Goal: Check status: Check status

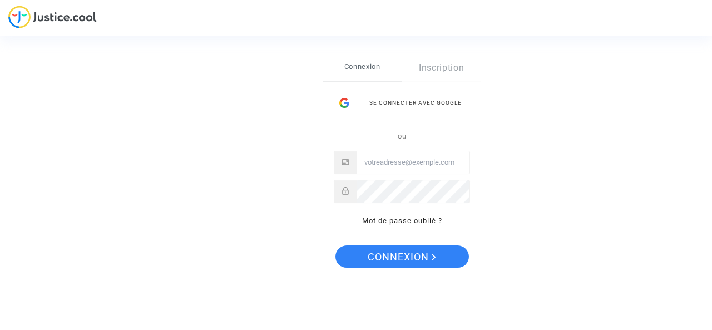
type input "[EMAIL_ADDRESS][PERSON_NAME][DOMAIN_NAME]"
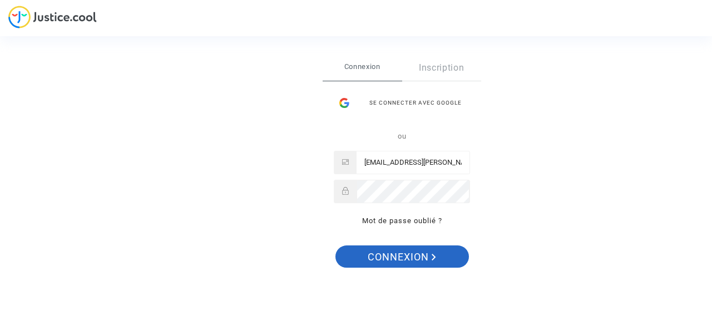
click at [415, 257] on span "Connexion" at bounding box center [402, 256] width 68 height 23
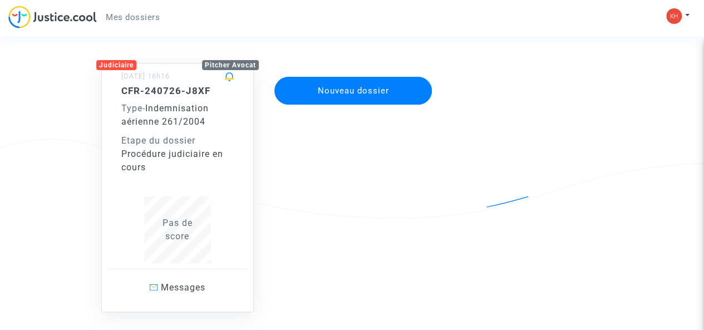
scroll to position [90, 0]
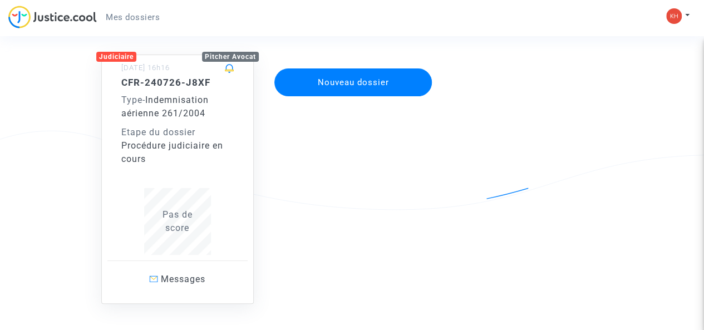
drag, startPoint x: 497, startPoint y: 184, endPoint x: 518, endPoint y: 218, distance: 40.4
click at [518, 218] on div "Judiciaire Pitcher Avocat 26/07/2024 - 16h16 CFR-240726-J8XF Type - Indemnisati…" at bounding box center [351, 167] width 523 height 271
click at [191, 169] on div "CFR-240726-J8XF Type - Indemnisation aérienne 261/2004 Etape du dossier Procédu…" at bounding box center [177, 166] width 112 height 178
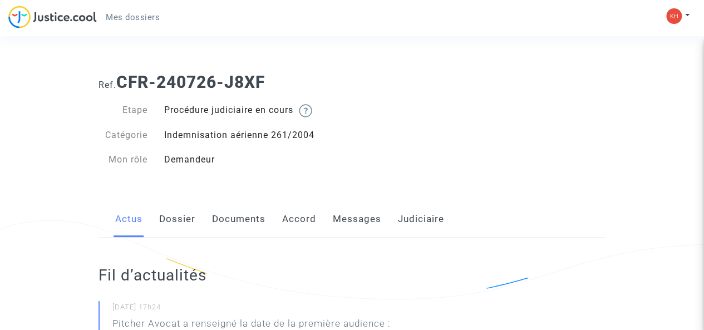
click at [358, 225] on link "Messages" at bounding box center [357, 219] width 48 height 37
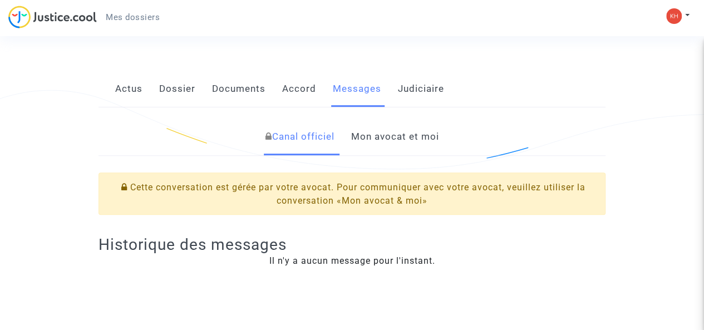
scroll to position [178, 0]
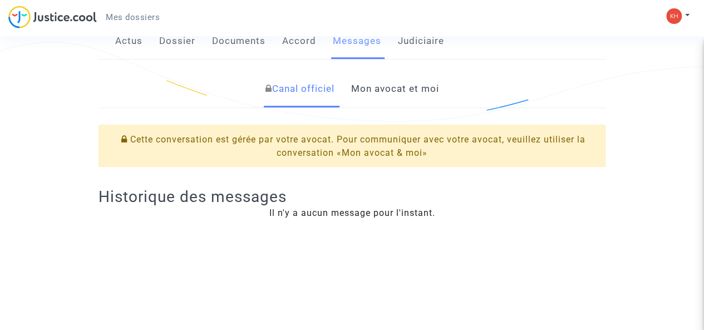
click at [410, 97] on link "Mon avocat et moi" at bounding box center [395, 89] width 88 height 37
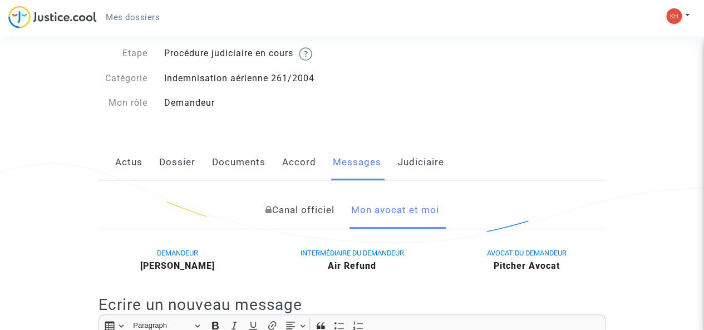
scroll to position [56, 0]
click at [305, 162] on link "Accord" at bounding box center [299, 163] width 34 height 37
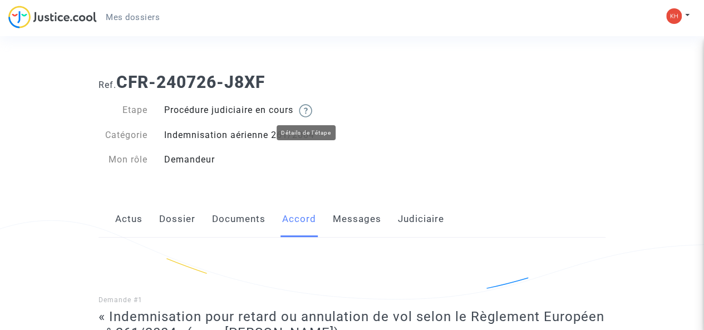
click at [312, 110] on img at bounding box center [305, 110] width 13 height 13
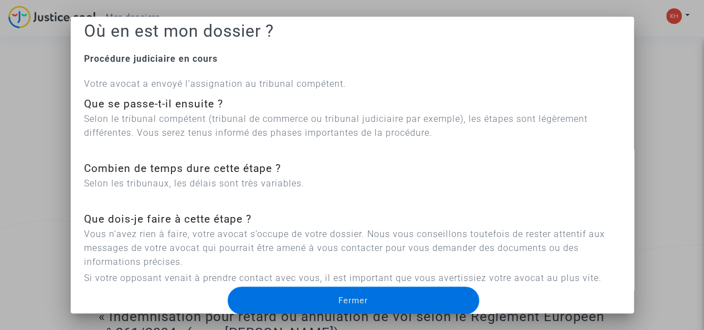
scroll to position [22, 0]
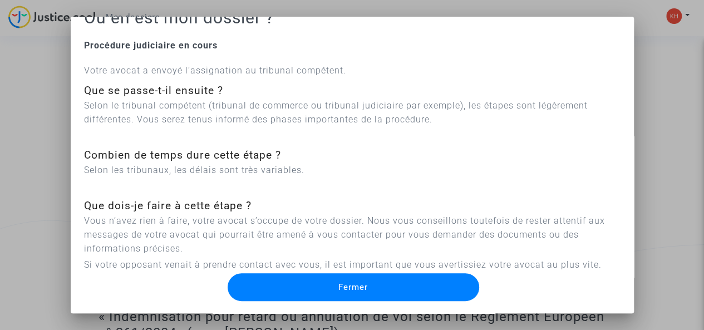
click at [397, 285] on button "Fermer" at bounding box center [352, 287] width 251 height 28
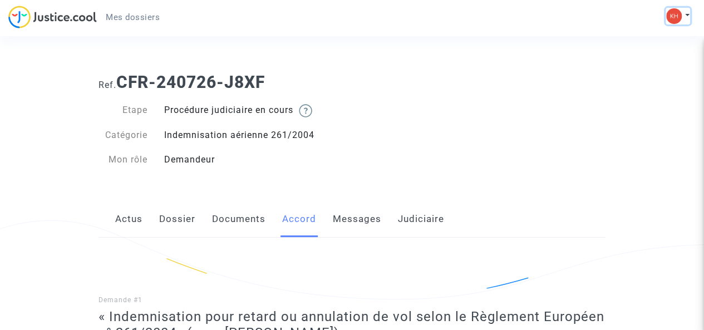
click at [687, 17] on button at bounding box center [677, 16] width 24 height 17
click at [643, 34] on link "Mon profil" at bounding box center [645, 40] width 88 height 18
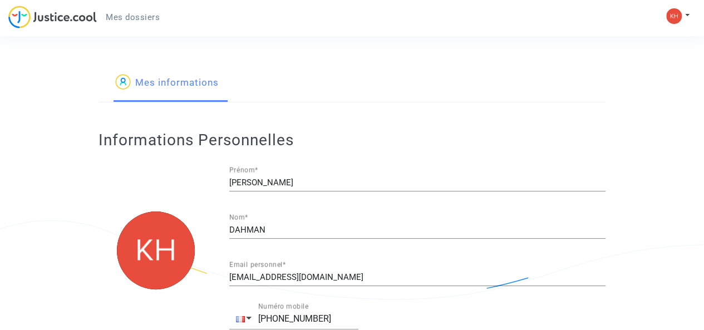
type input "française"
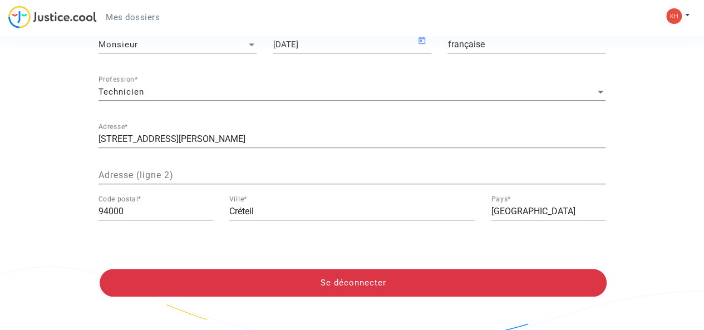
scroll to position [347, 0]
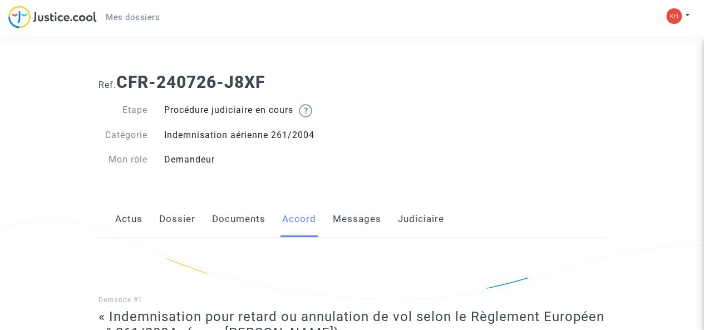
click at [119, 214] on link "Actus" at bounding box center [128, 219] width 27 height 37
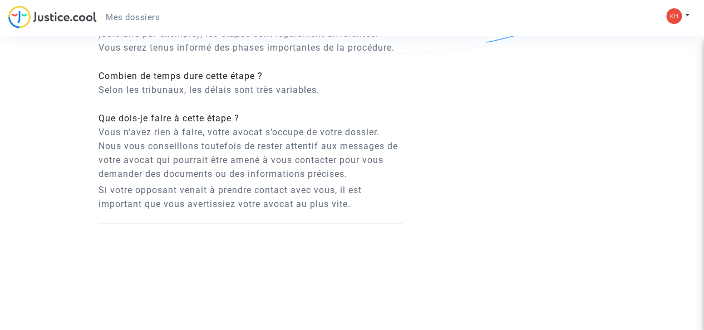
scroll to position [1029, 0]
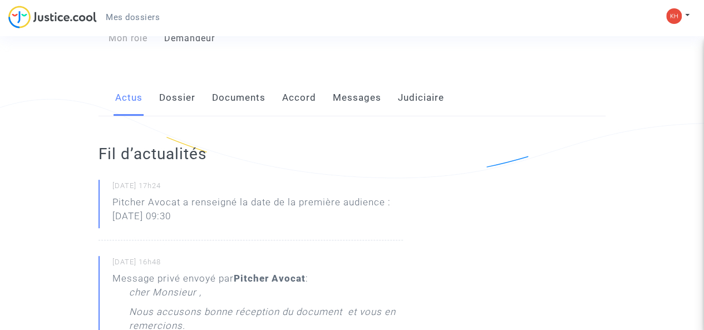
scroll to position [118, 0]
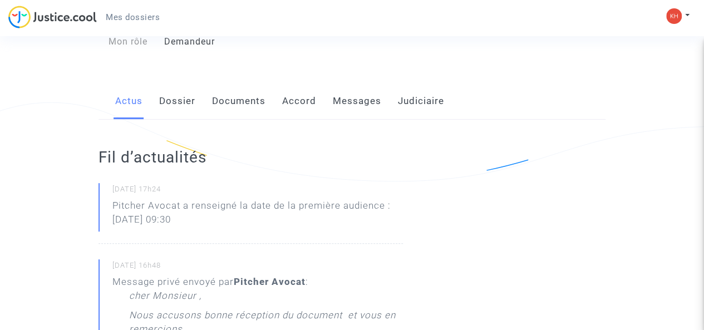
click at [170, 103] on link "Dossier" at bounding box center [177, 101] width 36 height 37
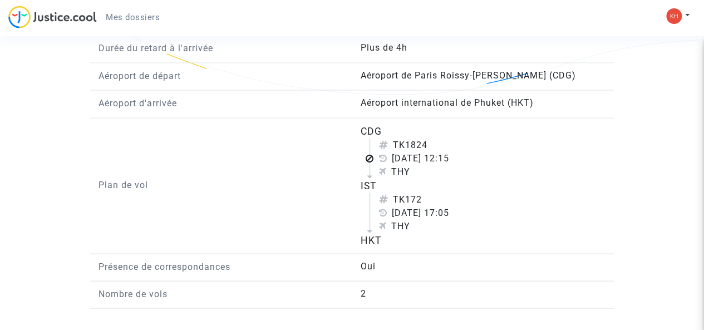
scroll to position [1005, 0]
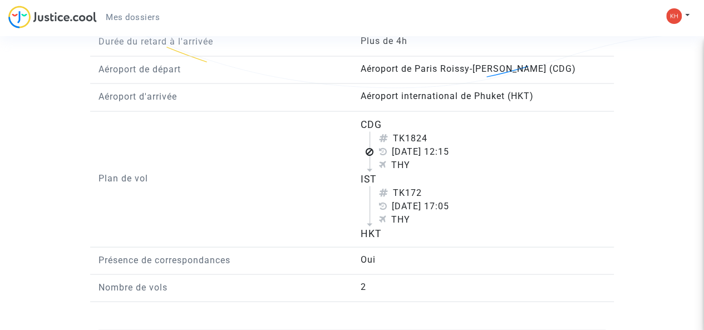
click at [365, 284] on span "2" at bounding box center [363, 286] width 6 height 11
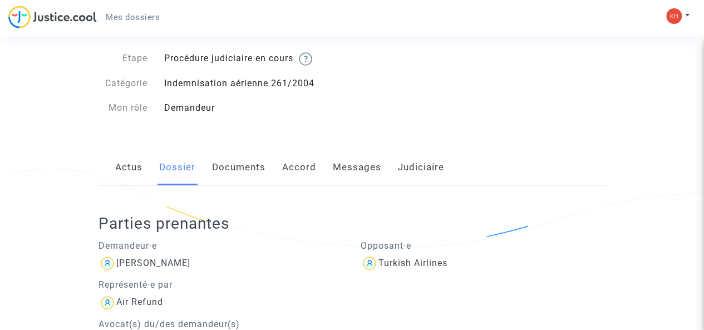
scroll to position [0, 0]
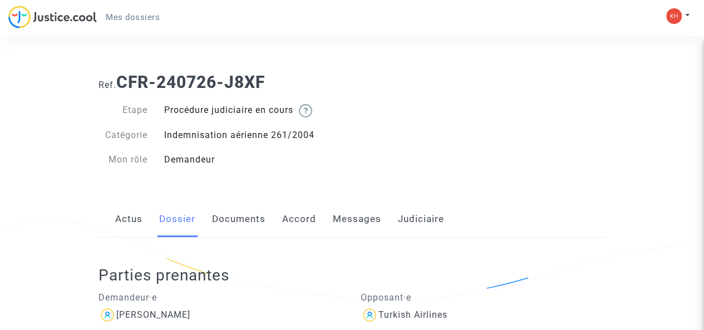
click at [244, 219] on link "Documents" at bounding box center [238, 219] width 53 height 37
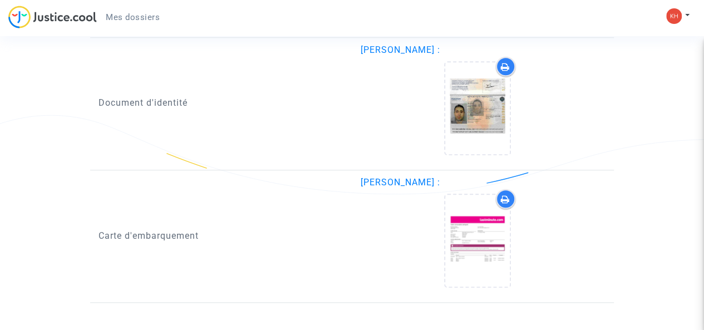
scroll to position [497, 0]
